Goal: Task Accomplishment & Management: Use online tool/utility

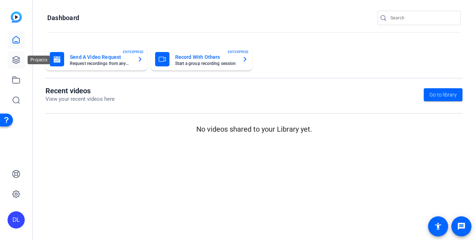
click at [20, 61] on icon at bounding box center [16, 60] width 9 height 9
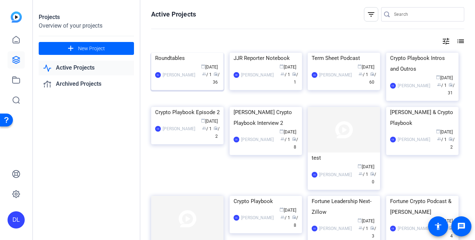
click at [173, 86] on div "DL David Lennon calendar_today Aug 13 group / 1 radio / 36" at bounding box center [187, 74] width 65 height 23
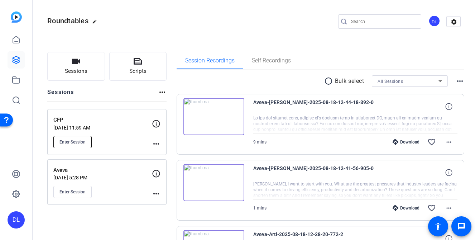
click at [70, 142] on span "Enter Session" at bounding box center [73, 142] width 26 height 6
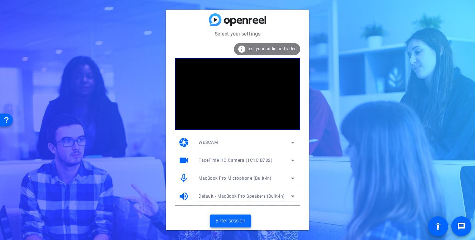
click at [237, 220] on span "Enter session" at bounding box center [231, 221] width 30 height 8
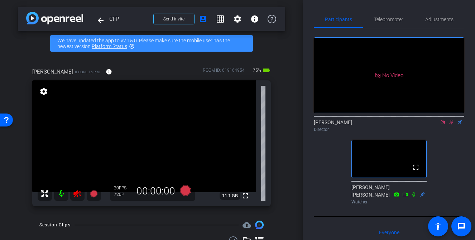
click at [452, 124] on icon at bounding box center [452, 122] width 4 height 5
click at [446, 125] on mat-icon at bounding box center [443, 122] width 9 height 6
click at [78, 194] on icon at bounding box center [77, 193] width 9 height 9
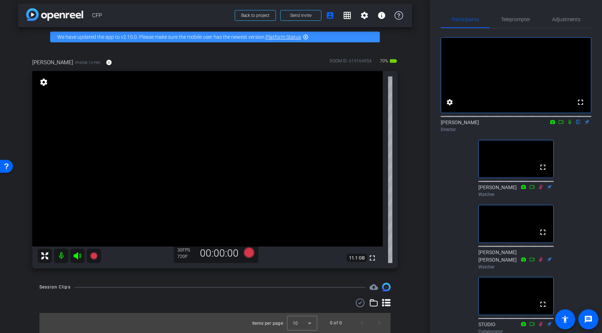
click at [411, 209] on div "David Rae iPhone 15 Pro info ROOM ID: 619164954 70% battery_std fullscreen sett…" at bounding box center [215, 161] width 394 height 229
click at [421, 202] on div "arrow_back CFP Back to project Send invite account_box grid_on settings info We…" at bounding box center [215, 162] width 430 height 333
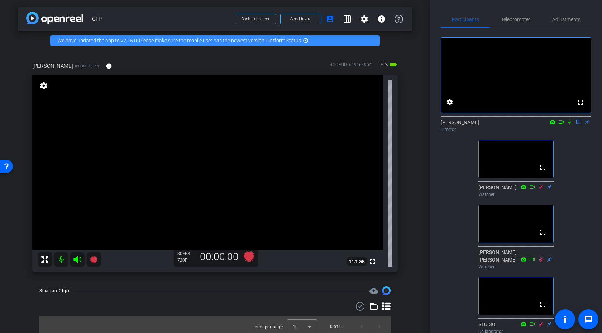
click at [429, 201] on div "arrow_back CFP Back to project Send invite account_box grid_on settings info We…" at bounding box center [215, 166] width 430 height 333
click at [422, 213] on div "arrow_back CFP Back to project Send invite account_box grid_on settings info We…" at bounding box center [215, 166] width 430 height 333
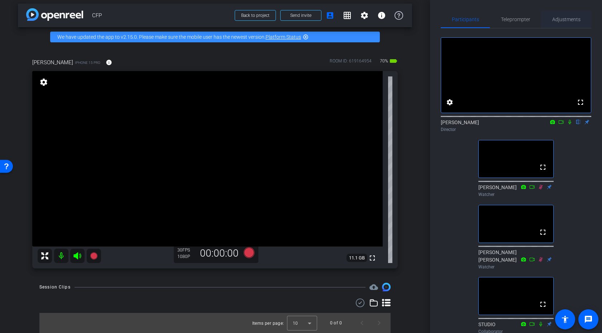
click at [475, 20] on span "Adjustments" at bounding box center [566, 19] width 28 height 5
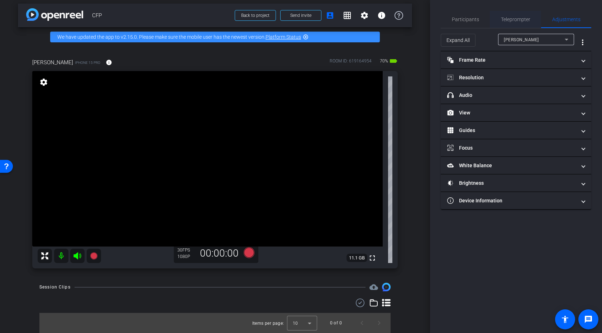
click at [475, 18] on span "Teleprompter" at bounding box center [515, 19] width 29 height 5
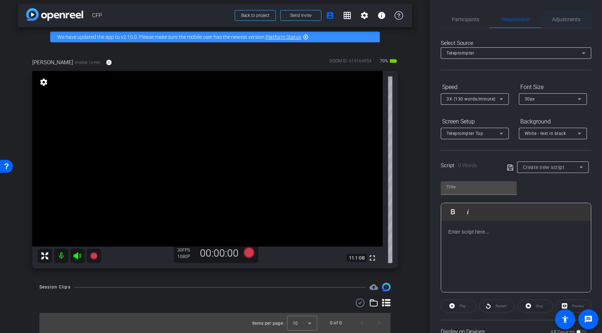
click at [475, 18] on span "Adjustments" at bounding box center [566, 19] width 28 height 5
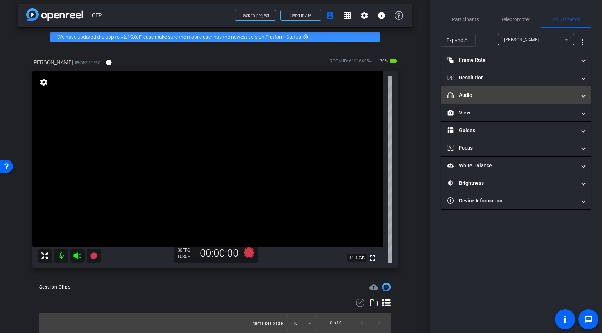
click at [475, 101] on mat-expansion-panel-header "headphone icon Audio" at bounding box center [516, 94] width 151 height 17
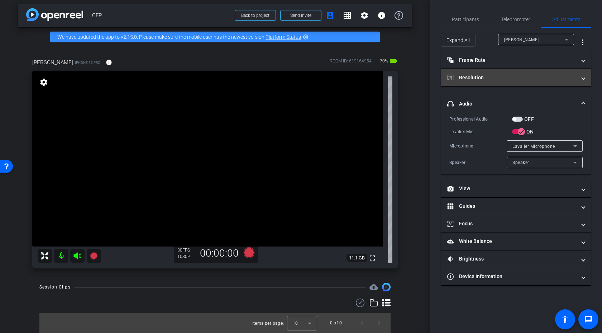
click at [475, 77] on span "Resolution" at bounding box center [514, 78] width 135 height 8
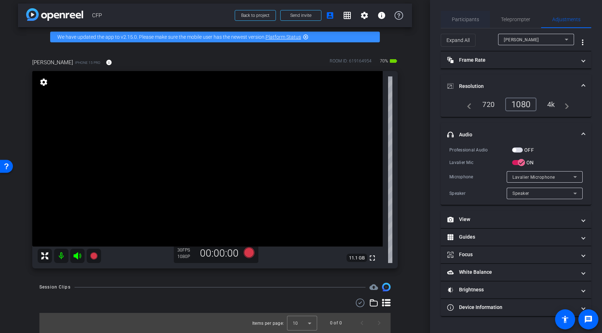
click at [462, 14] on span "Participants" at bounding box center [465, 19] width 27 height 17
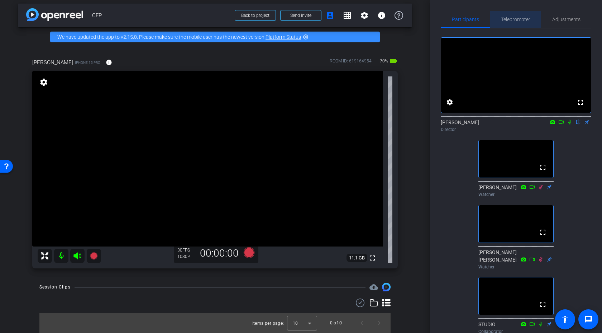
click at [475, 23] on span "Teleprompter" at bounding box center [515, 19] width 29 height 17
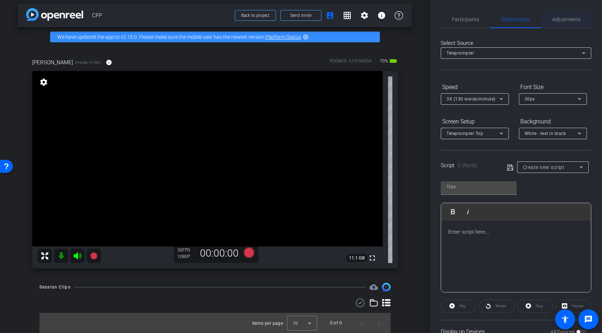
click at [475, 24] on span "Adjustments" at bounding box center [566, 19] width 28 height 17
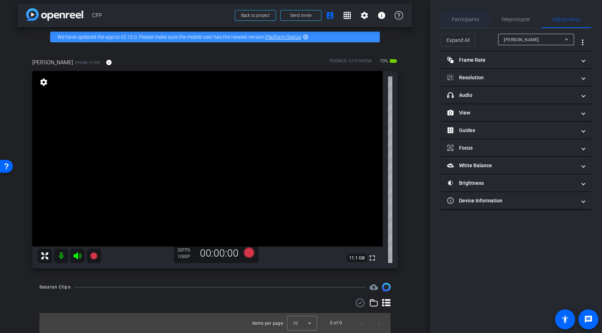
click at [468, 22] on span "Participants" at bounding box center [465, 19] width 27 height 17
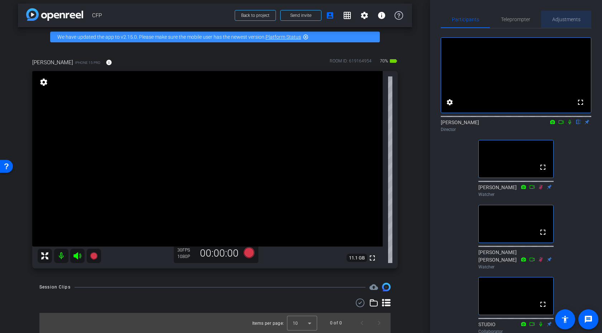
click at [475, 21] on span "Adjustments" at bounding box center [566, 19] width 28 height 5
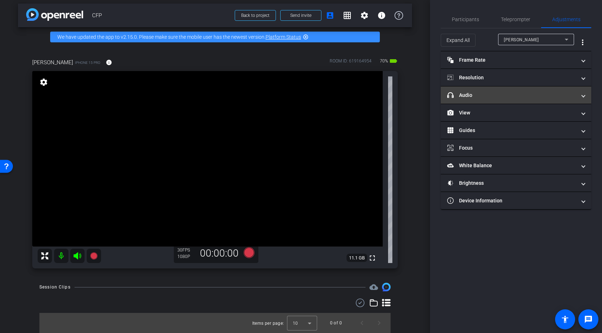
click at [475, 95] on span "headphone icon Audio" at bounding box center [514, 95] width 135 height 8
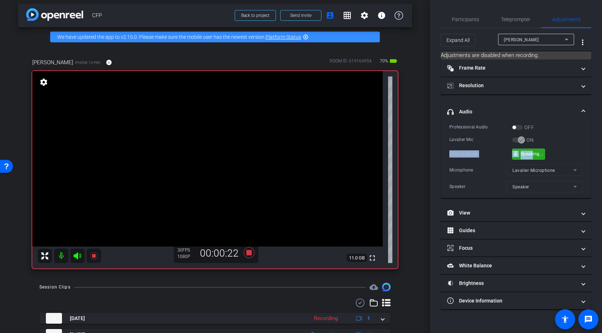
drag, startPoint x: 532, startPoint y: 150, endPoint x: 539, endPoint y: 127, distance: 24.7
click at [475, 127] on div "Professional Audio OFF Lavalier Mic ON Hold to Speak mic_none Speaking... Micro…" at bounding box center [516, 157] width 133 height 69
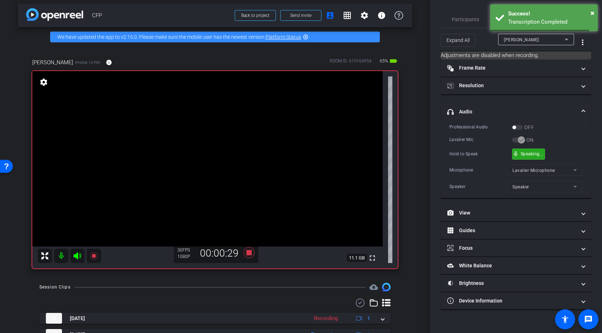
click at [475, 157] on div "mic_none Speaking..." at bounding box center [529, 154] width 32 height 10
click at [475, 128] on div "Professional Audio OFF" at bounding box center [516, 127] width 133 height 8
click at [475, 11] on span "×" at bounding box center [593, 13] width 4 height 9
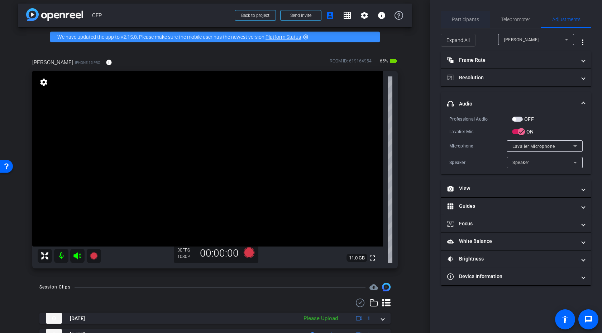
click at [465, 20] on span "Participants" at bounding box center [465, 19] width 27 height 5
